Goal: Obtain resource: Download file/media

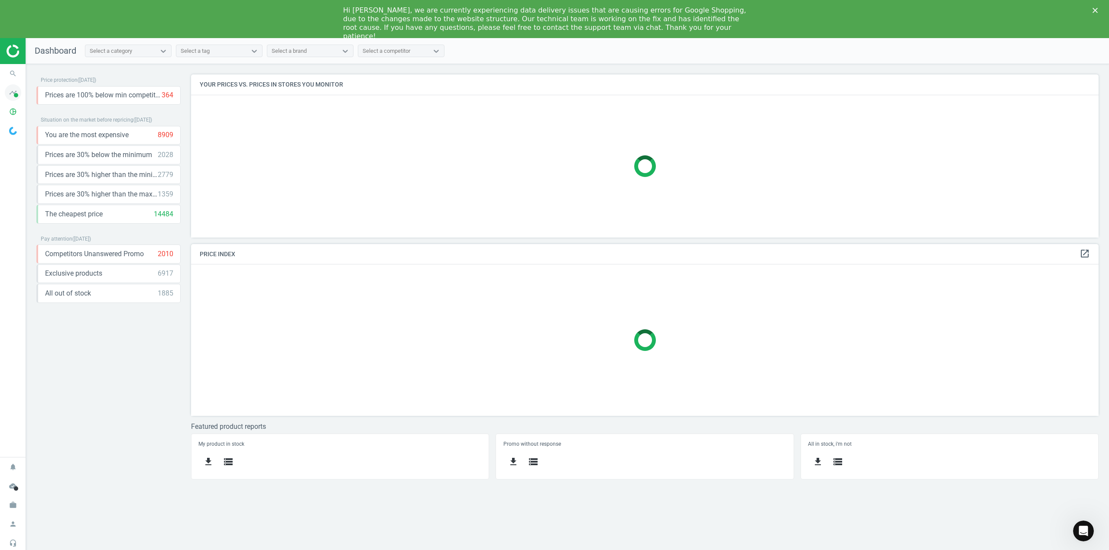
click at [13, 93] on icon "timeline" at bounding box center [13, 92] width 16 height 16
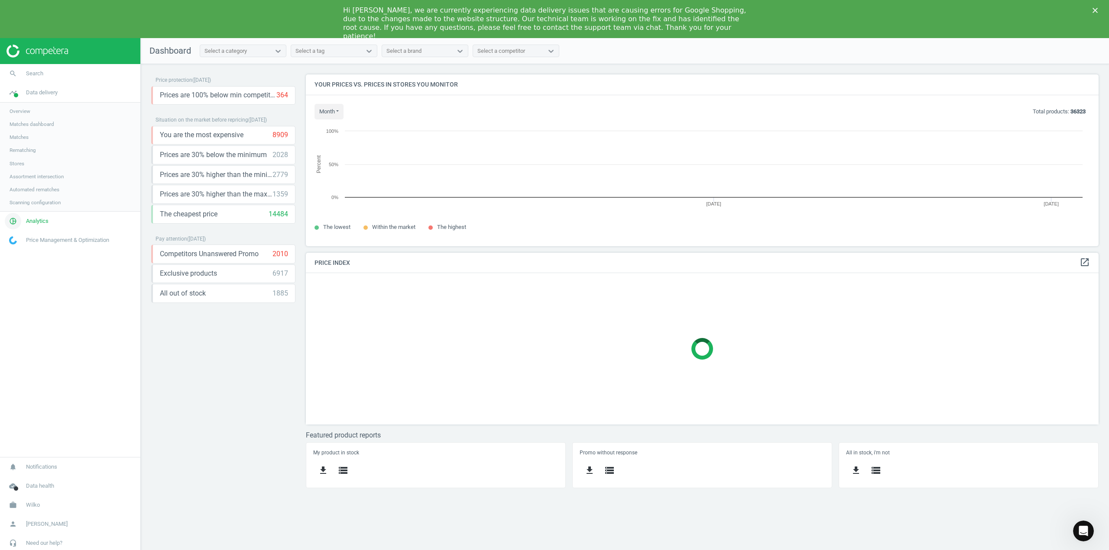
scroll to position [185, 806]
click at [37, 222] on span "Analytics" at bounding box center [37, 221] width 23 height 8
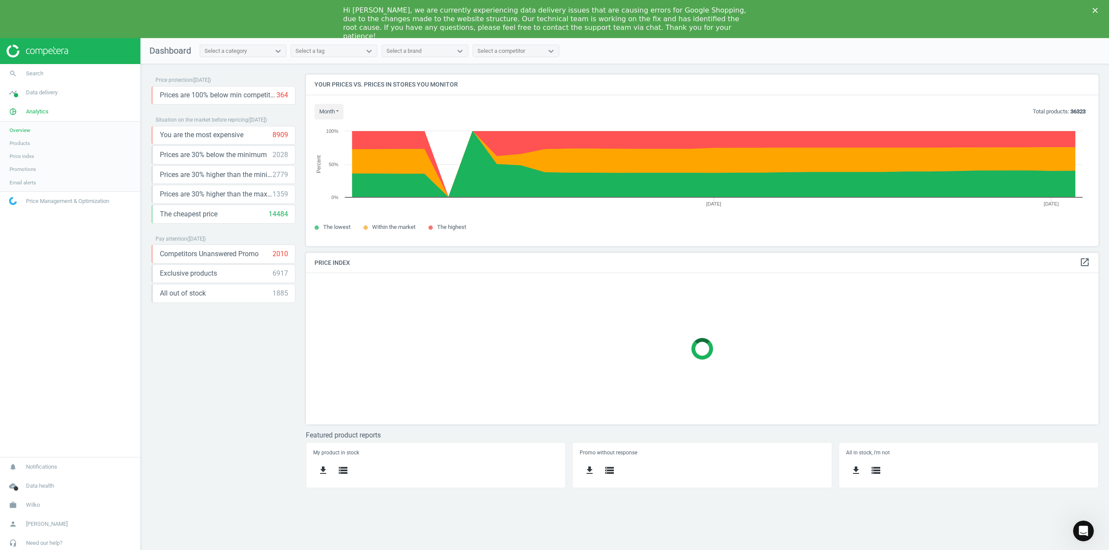
click at [26, 156] on span "Price index" at bounding box center [22, 156] width 25 height 7
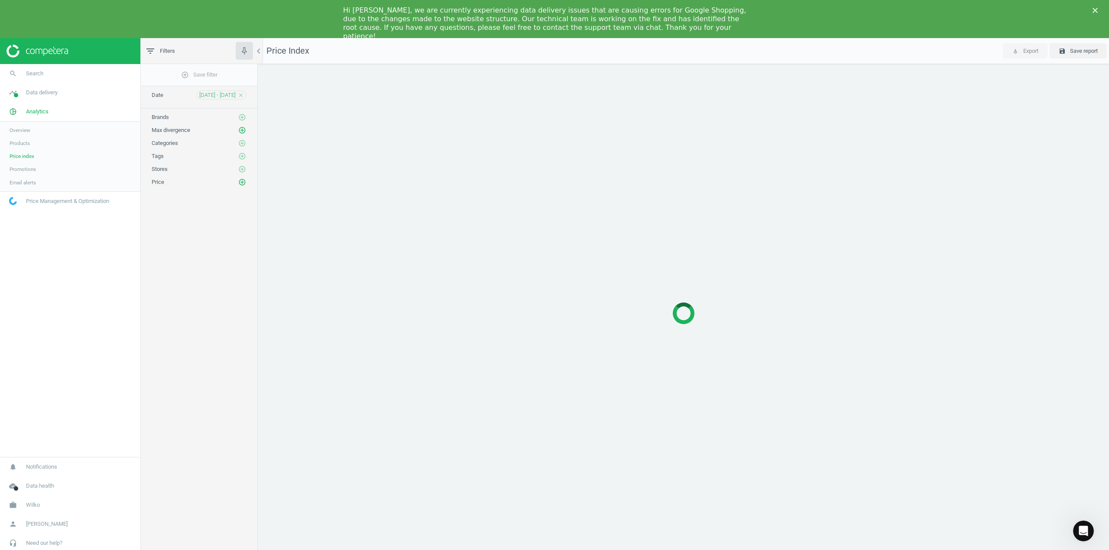
click at [26, 143] on span "Products" at bounding box center [20, 143] width 20 height 7
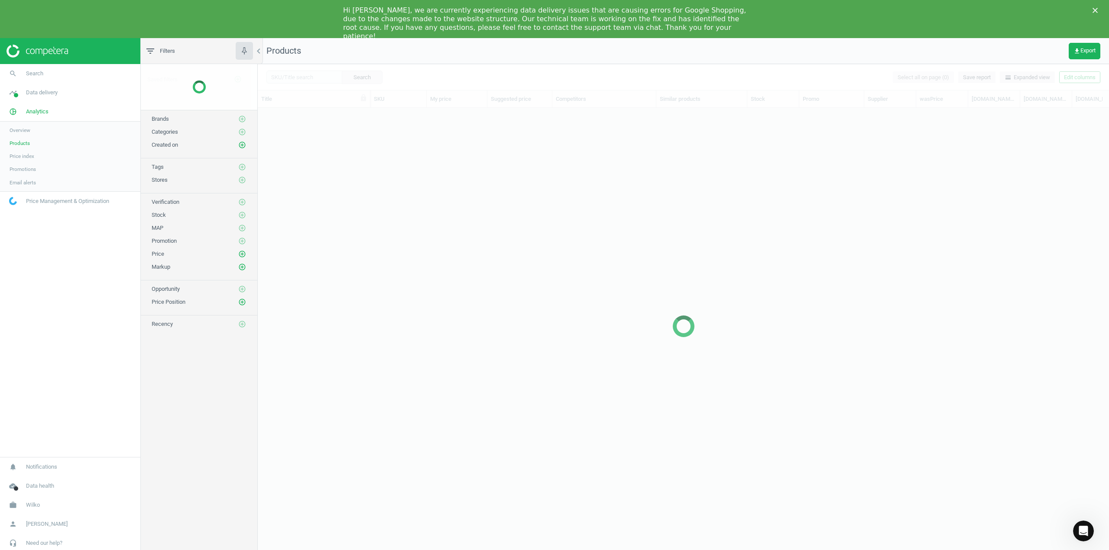
scroll to position [451, 844]
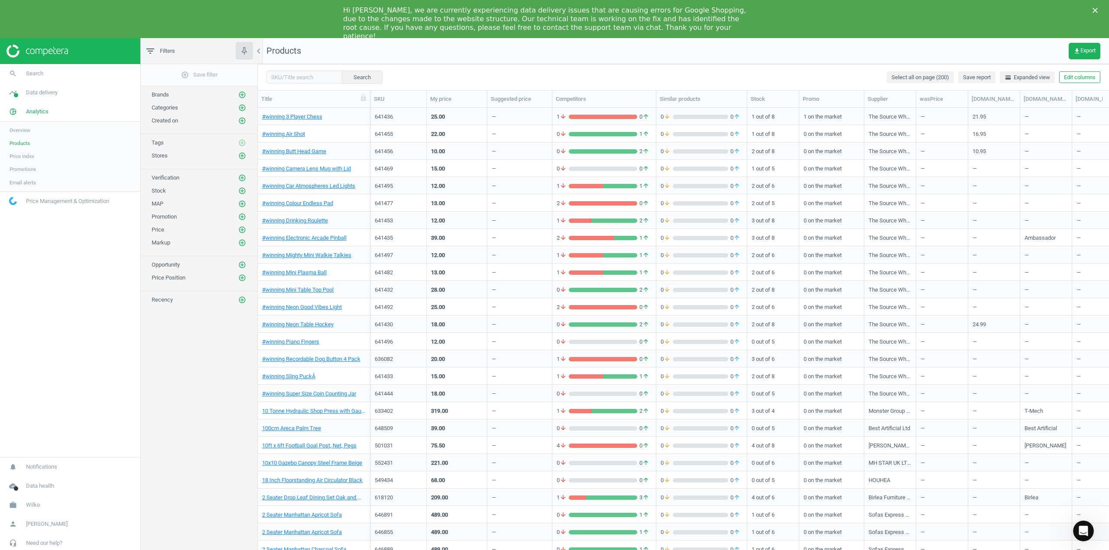
click at [1094, 9] on icon "Close" at bounding box center [1094, 10] width 5 height 5
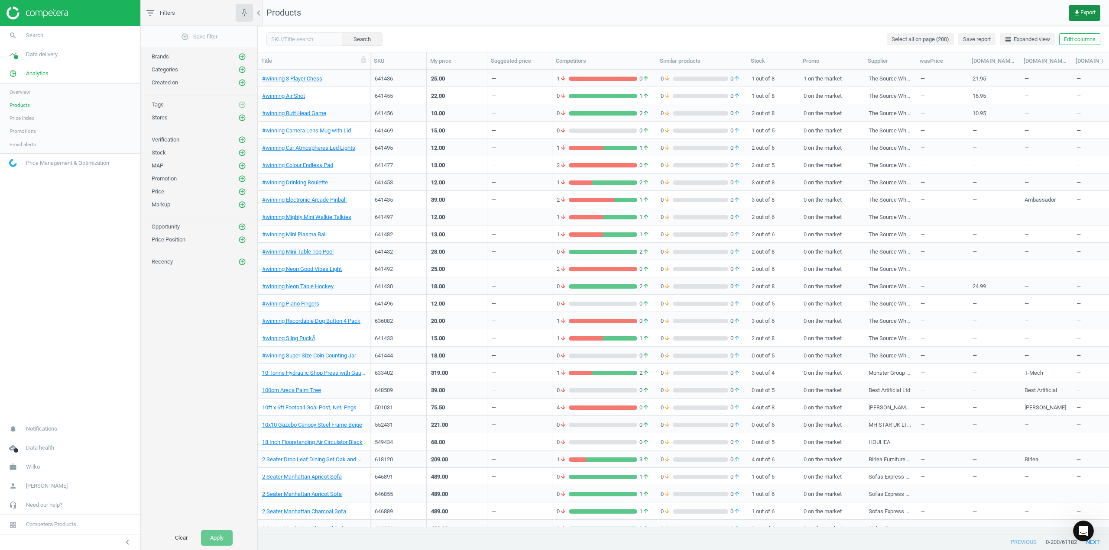
click at [1085, 12] on span "get_app Export" at bounding box center [1084, 13] width 22 height 7
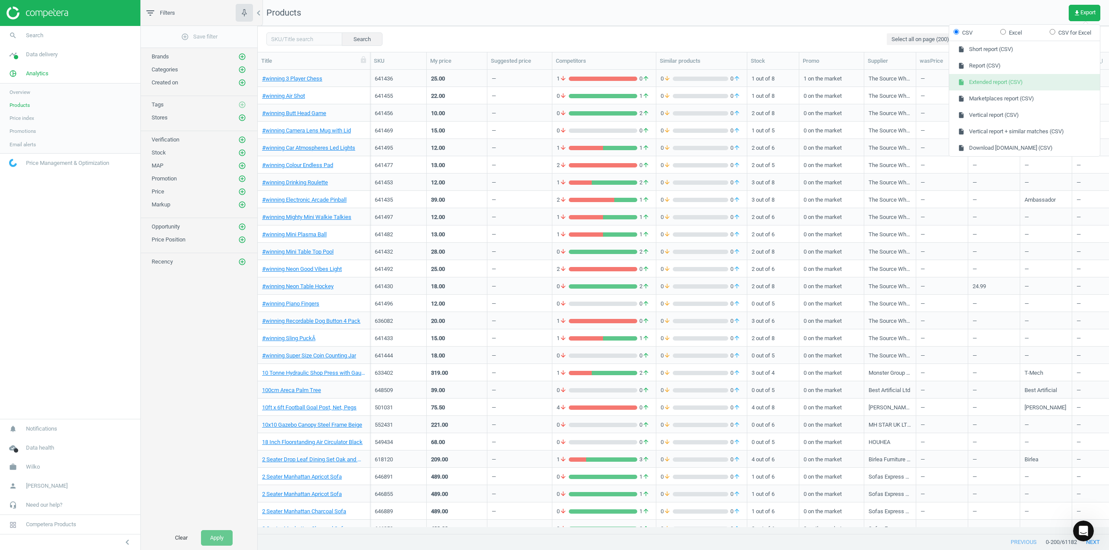
click at [989, 79] on button "insert_drive_file Extended report (CSV)" at bounding box center [1024, 82] width 151 height 16
